Goal: Task Accomplishment & Management: Manage account settings

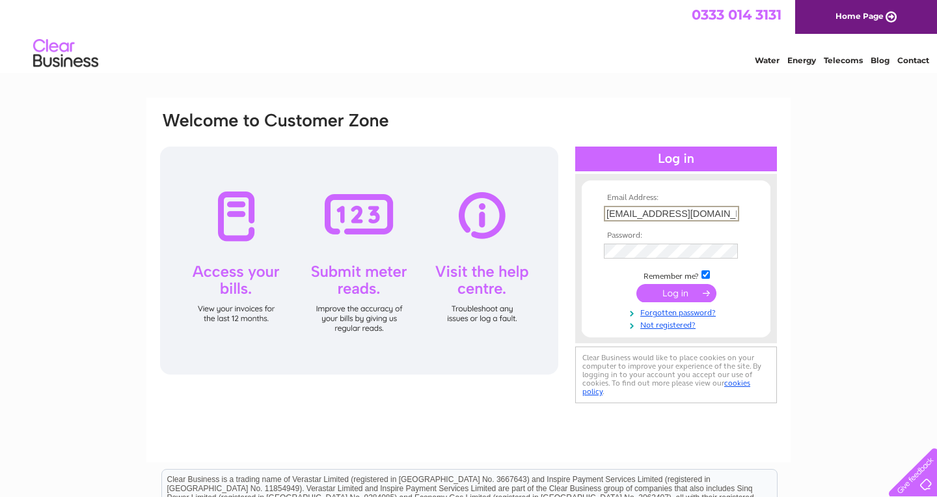
type input "rcwilsonforbj@hotmail.com"
click at [661, 301] on td at bounding box center [676, 291] width 151 height 25
click at [659, 294] on input "submit" at bounding box center [677, 291] width 80 height 18
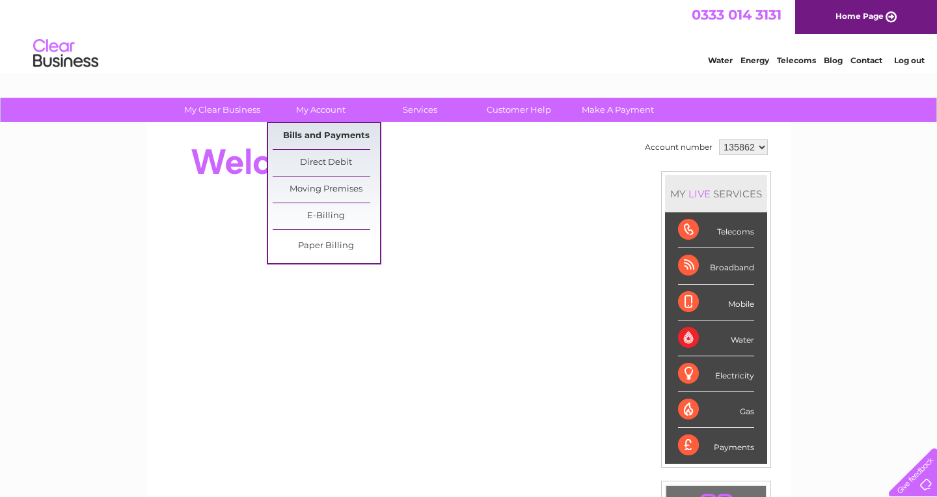
click at [323, 135] on link "Bills and Payments" at bounding box center [326, 136] width 107 height 26
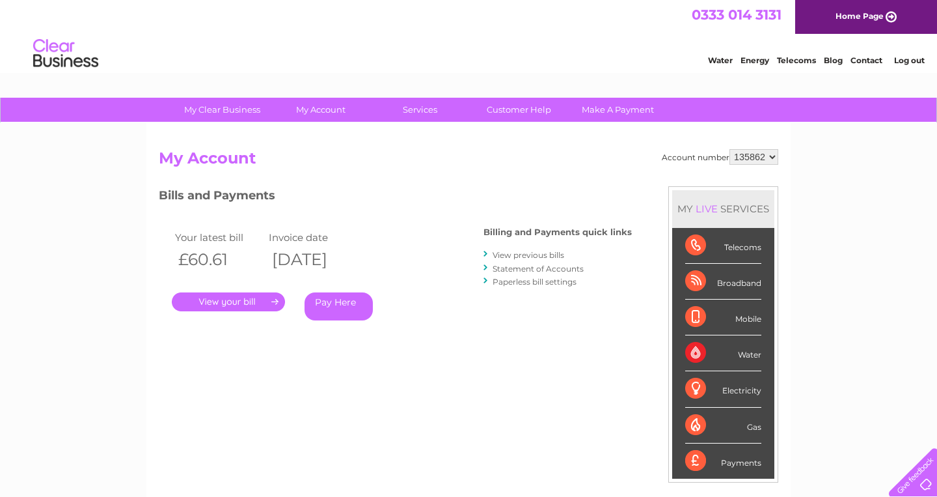
click at [221, 301] on link "." at bounding box center [228, 301] width 113 height 19
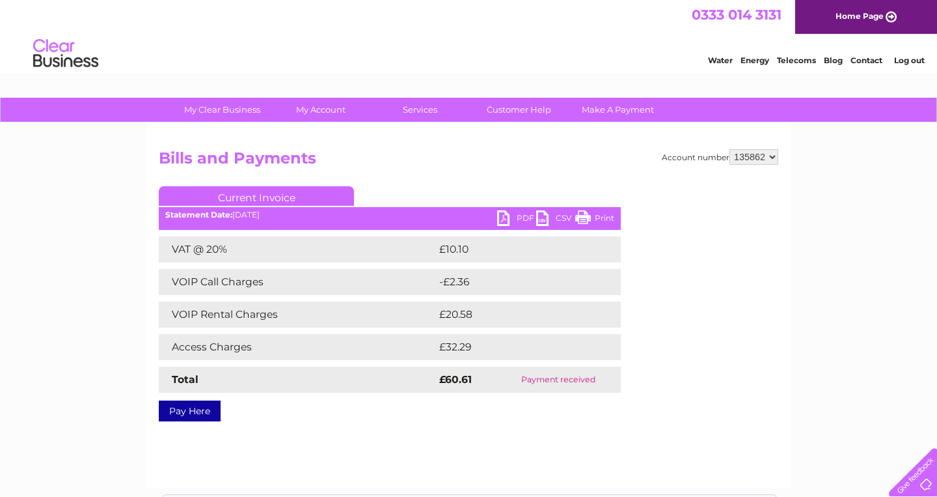
click at [501, 215] on link "PDF" at bounding box center [516, 219] width 39 height 19
